Goal: Check status: Check status

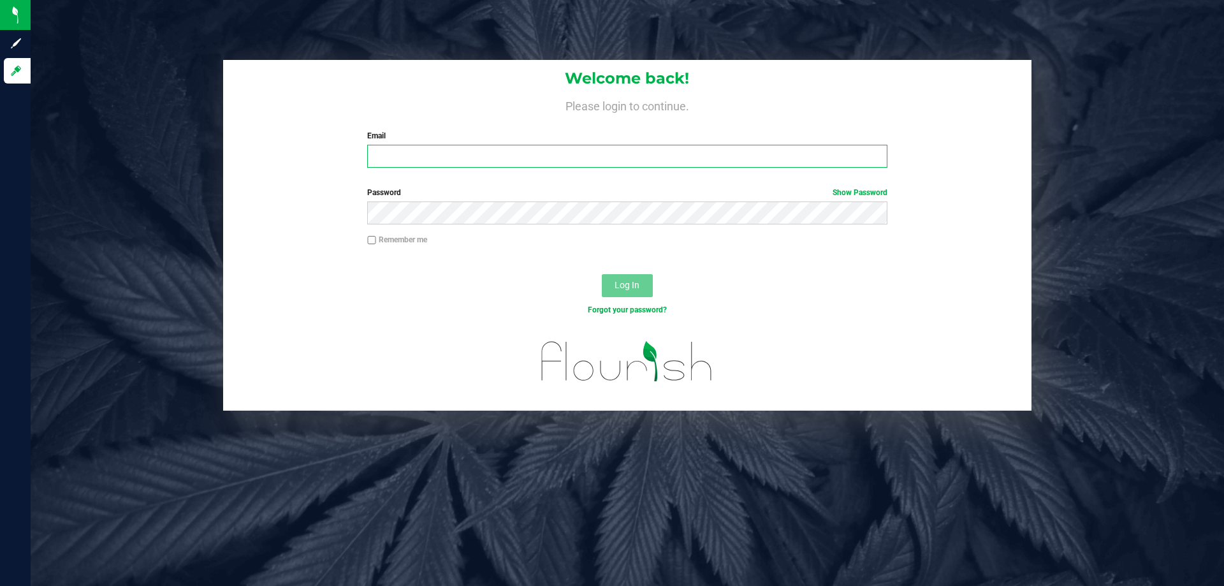
click at [390, 155] on input "Email" at bounding box center [627, 156] width 520 height 23
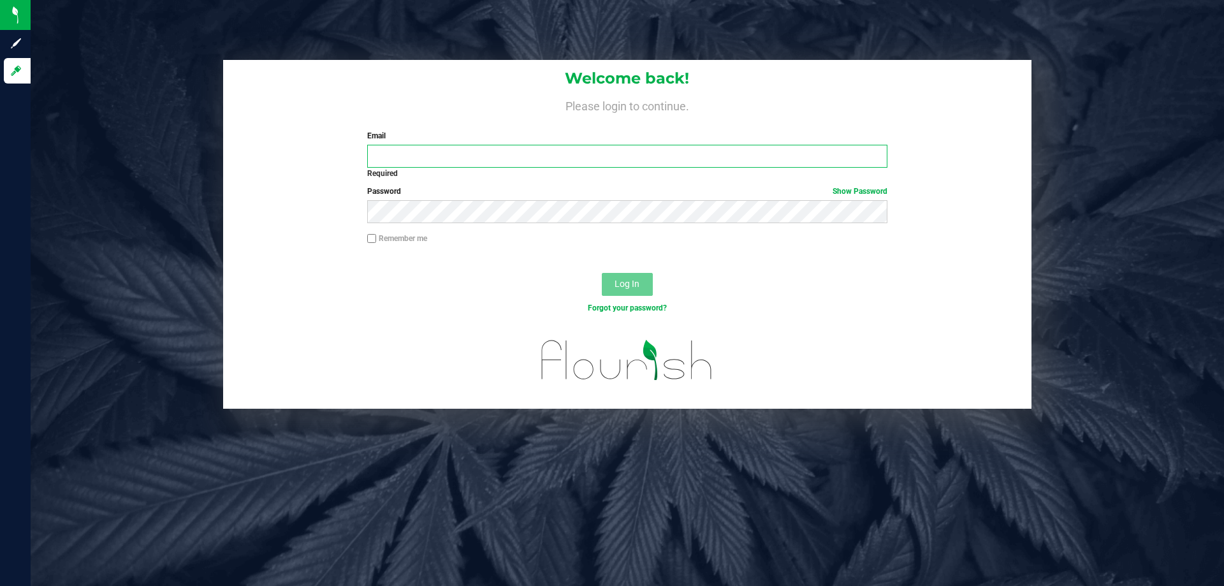
click at [390, 155] on input "Email" at bounding box center [627, 156] width 520 height 23
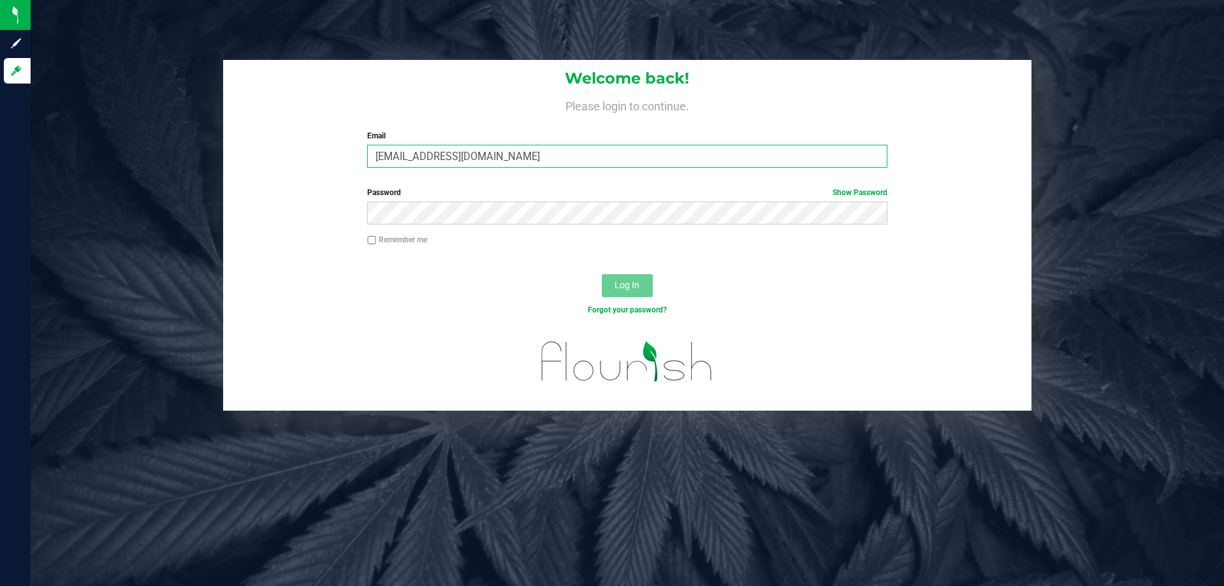
type input "[EMAIL_ADDRESS][DOMAIN_NAME]"
click at [602, 274] on button "Log In" at bounding box center [627, 285] width 51 height 23
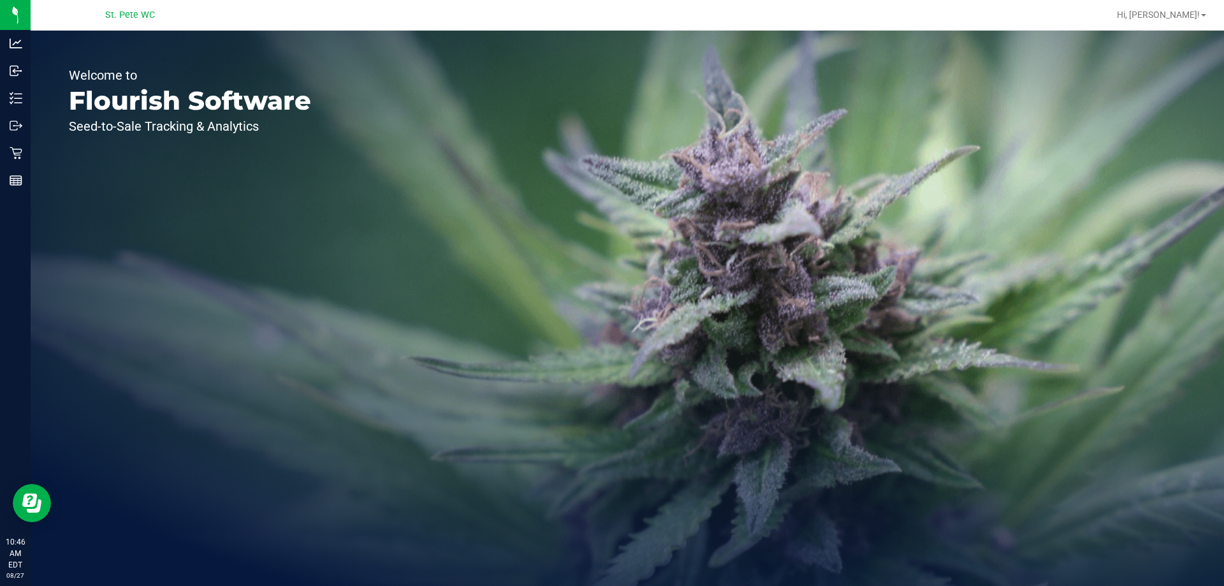
click at [55, 238] on div "Welcome to Flourish Software Seed-to-Sale Tracking & Analytics" at bounding box center [190, 308] width 319 height 555
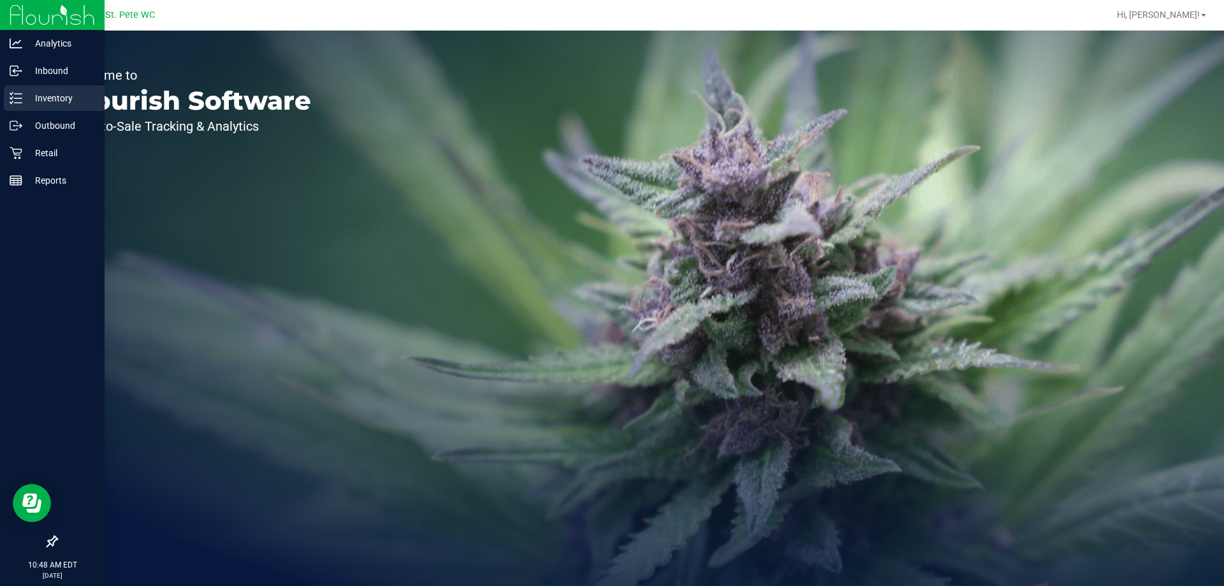
click at [24, 98] on p "Inventory" at bounding box center [60, 98] width 77 height 15
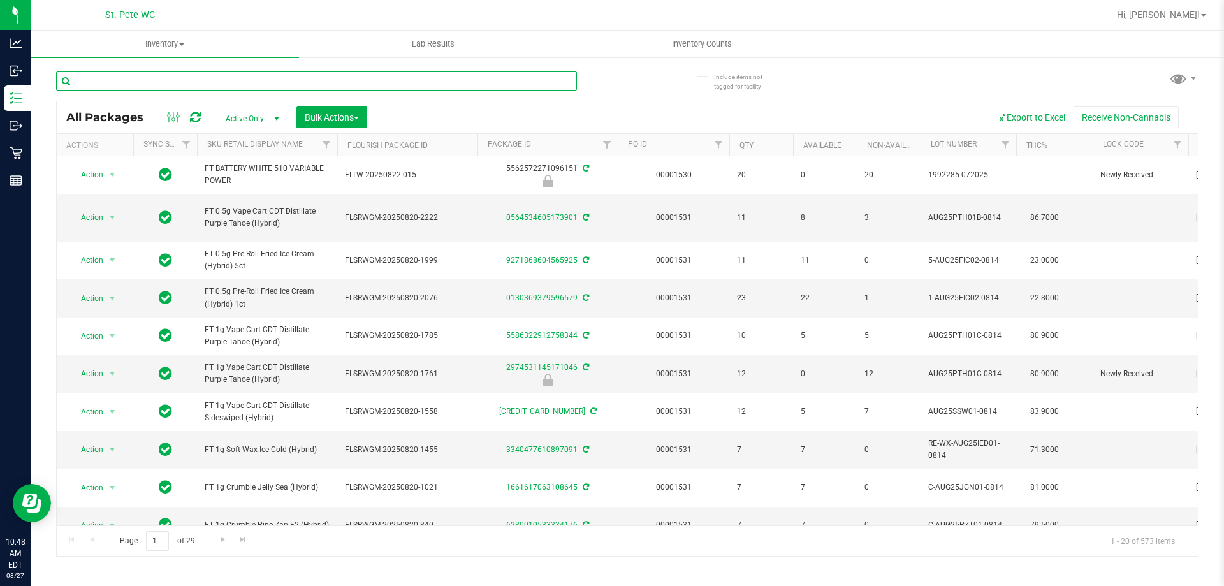
click at [167, 80] on input "text" at bounding box center [316, 80] width 521 height 19
paste input "W-JUL25ARZ01-0721"
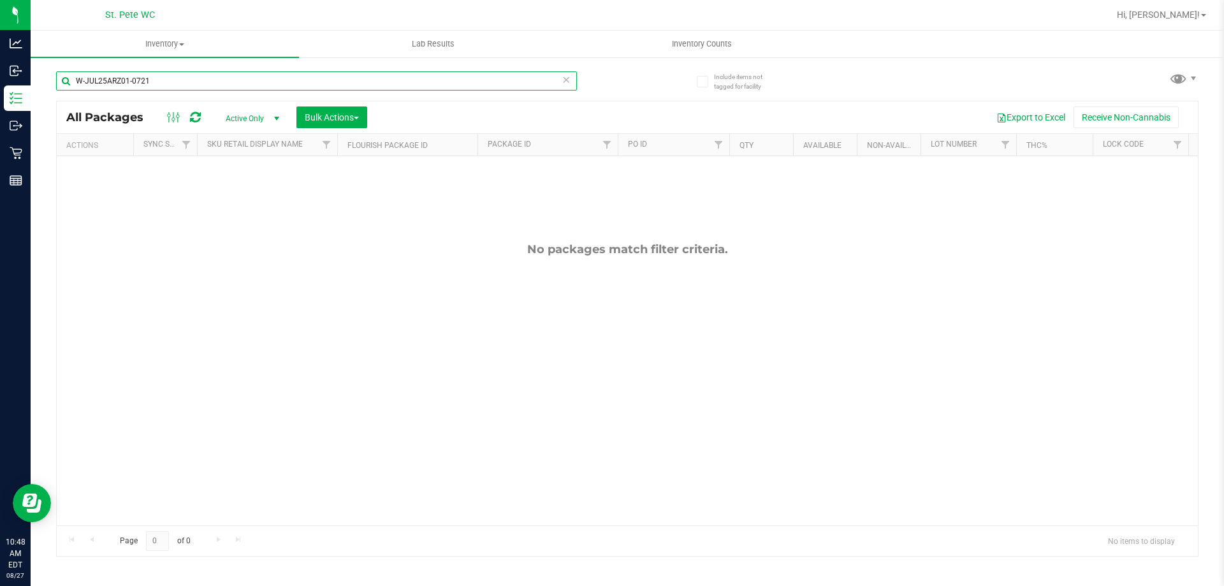
type input "W-JUL25ARZ01-0721"
